Goal: Find specific page/section

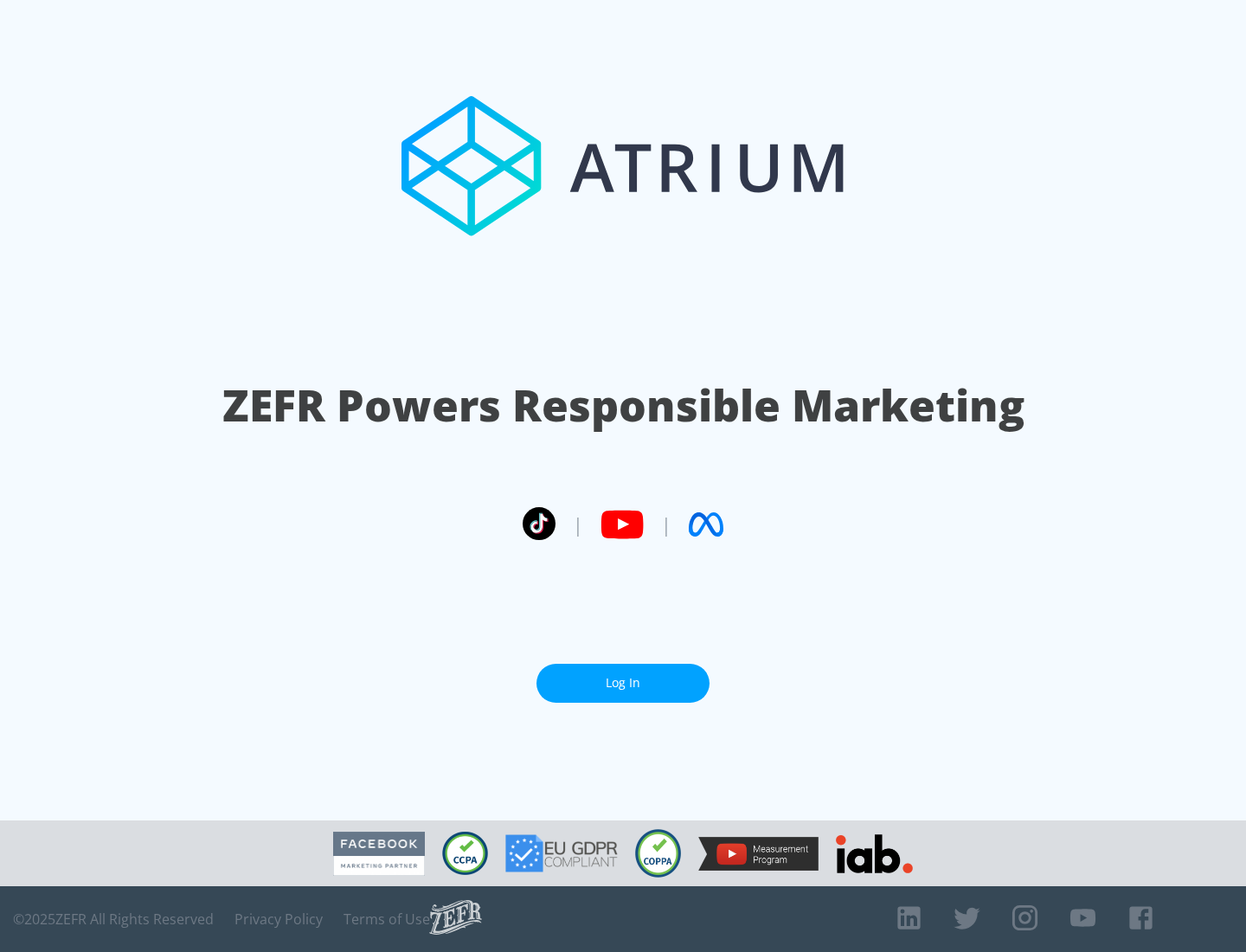
click at [623, 682] on link "Log In" at bounding box center [623, 682] width 173 height 38
